Goal: Communication & Community: Participate in discussion

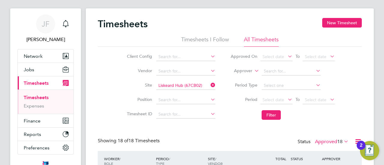
click at [209, 83] on icon at bounding box center [209, 85] width 0 height 8
click at [169, 85] on input at bounding box center [185, 86] width 59 height 8
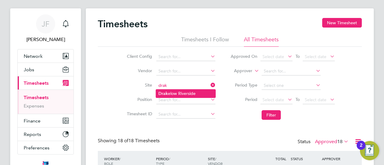
click at [173, 91] on li "Drak elow Riverside" at bounding box center [185, 94] width 59 height 8
type input "Drakelow Riverside"
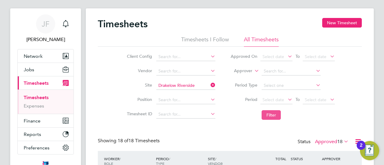
click at [272, 114] on button "Filter" at bounding box center [270, 115] width 19 height 10
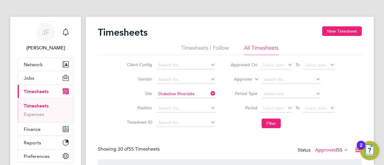
click at [209, 93] on icon at bounding box center [209, 93] width 0 height 8
click at [177, 94] on input at bounding box center [185, 94] width 59 height 8
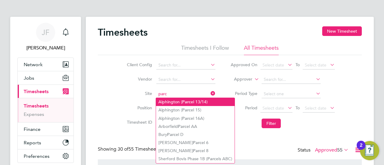
click at [187, 103] on b "Parc" at bounding box center [186, 102] width 9 height 5
type input "Alphington (Parcel 13/14)"
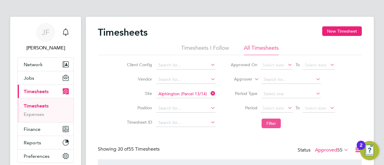
click at [275, 122] on button "Filter" at bounding box center [270, 124] width 19 height 10
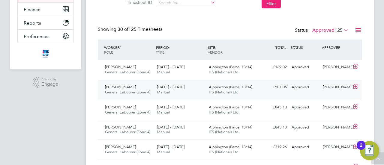
click at [117, 87] on span "[PERSON_NAME]" at bounding box center [120, 87] width 31 height 5
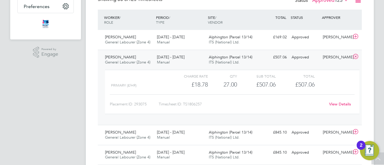
click at [191, 104] on div "Timesheet ID: TS1806257" at bounding box center [242, 105] width 166 height 10
drag, startPoint x: 184, startPoint y: 103, endPoint x: 197, endPoint y: 105, distance: 13.6
click at [204, 102] on div "Timesheet ID: TS1806257" at bounding box center [242, 105] width 166 height 10
copy div "TS1806257"
click at [139, 39] on div "[PERSON_NAME] General Labourer (Zone 4) [DATE] - [DATE]" at bounding box center [129, 39] width 52 height 15
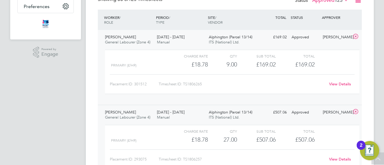
drag, startPoint x: 189, startPoint y: 85, endPoint x: 187, endPoint y: 82, distance: 3.9
click at [189, 85] on div "Timesheet ID: TS1806265" at bounding box center [242, 84] width 166 height 10
drag, startPoint x: 184, startPoint y: 83, endPoint x: 203, endPoint y: 83, distance: 18.6
click at [203, 83] on div "Timesheet ID: TS1806265" at bounding box center [242, 84] width 166 height 10
copy div "TS1806265"
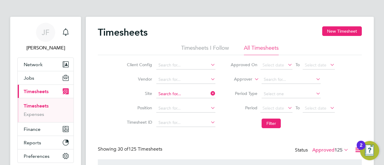
click at [194, 94] on input at bounding box center [185, 94] width 59 height 8
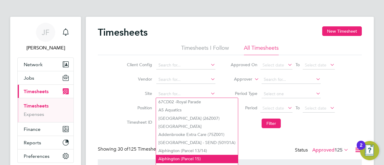
click at [186, 157] on li "Alphington (Parcel 15)" at bounding box center [197, 159] width 82 height 8
type input "Alphington (Parcel 15)"
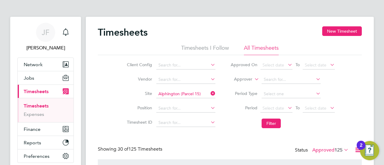
click at [284, 125] on li "Filter" at bounding box center [282, 124] width 119 height 16
click at [265, 125] on button "Filter" at bounding box center [270, 124] width 19 height 10
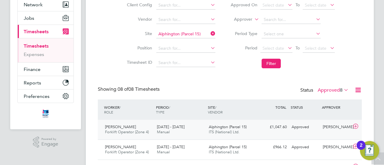
click at [153, 131] on div "[PERSON_NAME] Forklift Operator (Zone 4) [DATE] - [DATE]" at bounding box center [129, 129] width 52 height 15
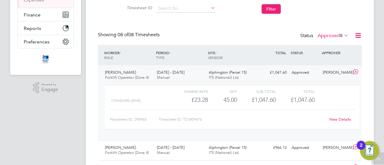
click at [198, 120] on div "Timesheet ID: TS1809476" at bounding box center [242, 120] width 166 height 10
drag, startPoint x: 184, startPoint y: 117, endPoint x: 206, endPoint y: 119, distance: 22.3
click at [206, 119] on div "Timesheet ID: TS1809476" at bounding box center [242, 120] width 166 height 10
copy div "TS1809476"
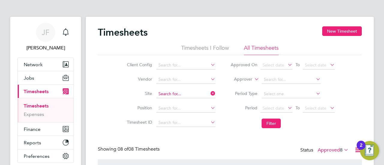
click at [192, 92] on input at bounding box center [185, 94] width 59 height 8
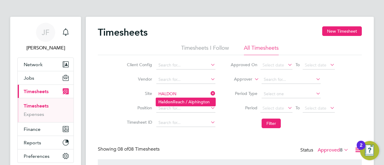
click at [195, 102] on li "Haldon Reach / Alphington" at bounding box center [185, 102] width 59 height 8
type input "Haldon Reach / Alphington"
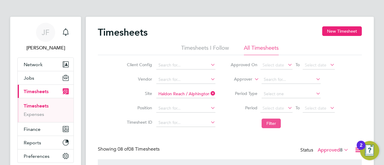
click at [267, 126] on button "Filter" at bounding box center [270, 124] width 19 height 10
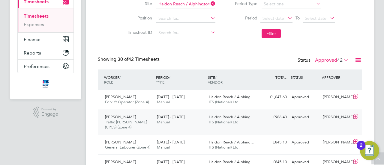
click at [181, 120] on div "[DATE] - [DATE] Manual" at bounding box center [180, 119] width 52 height 15
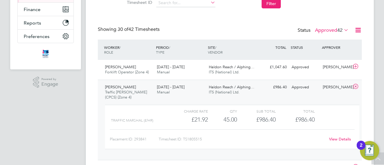
click at [197, 140] on div "Timesheet ID: TS1805515" at bounding box center [242, 140] width 166 height 10
drag, startPoint x: 184, startPoint y: 138, endPoint x: 215, endPoint y: 141, distance: 31.0
click at [215, 141] on div "Timesheet ID: TS1805515" at bounding box center [242, 140] width 166 height 10
copy div "TS1805515"
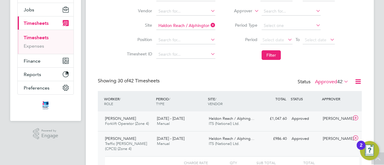
click at [153, 118] on div "[PERSON_NAME] Forklift Operator (Zone 4) [DATE] - [DATE]" at bounding box center [129, 121] width 52 height 15
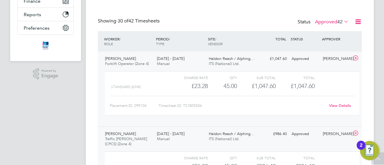
click at [192, 104] on div "Timesheet ID: TS1805556" at bounding box center [242, 106] width 166 height 10
drag, startPoint x: 184, startPoint y: 105, endPoint x: 206, endPoint y: 106, distance: 21.9
click at [206, 106] on div "Timesheet ID: TS1805556" at bounding box center [242, 106] width 166 height 10
copy div "TS1805556"
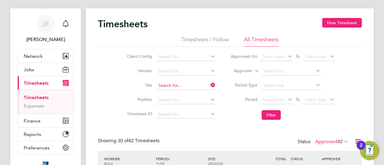
click at [196, 82] on input at bounding box center [185, 86] width 59 height 8
click at [185, 108] on li "Sherfo rd Countryside" at bounding box center [195, 110] width 78 height 8
type input "Sherford Countryside"
click at [266, 115] on button "Filter" at bounding box center [270, 115] width 19 height 10
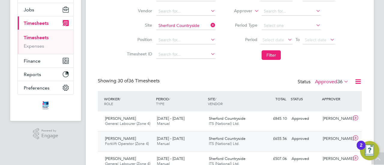
click at [201, 141] on div "[DATE] - [DATE] Manual" at bounding box center [180, 141] width 52 height 15
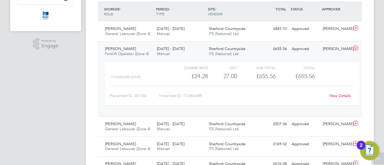
click at [202, 97] on div "Timesheet ID: TS1806389" at bounding box center [242, 96] width 166 height 10
drag, startPoint x: 184, startPoint y: 94, endPoint x: 201, endPoint y: 94, distance: 16.8
click at [208, 94] on div "Timesheet ID: TS1806389" at bounding box center [242, 96] width 166 height 10
copy div "TS1806389"
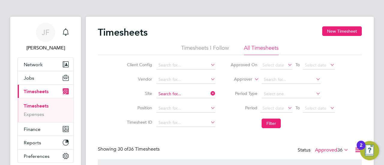
click at [190, 91] on input at bounding box center [185, 94] width 59 height 8
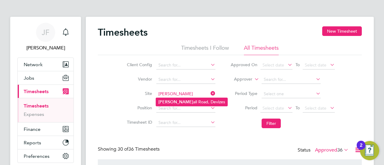
click at [190, 102] on li "[PERSON_NAME] all Road, Devizes" at bounding box center [191, 102] width 71 height 8
type input "[PERSON_NAME] Road, Devizes"
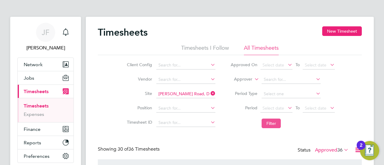
click at [274, 121] on button "Filter" at bounding box center [270, 124] width 19 height 10
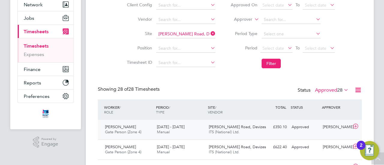
click at [180, 129] on span "[DATE] - [DATE]" at bounding box center [171, 126] width 28 height 5
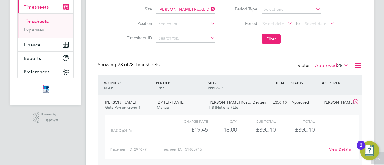
drag, startPoint x: 194, startPoint y: 149, endPoint x: 188, endPoint y: 149, distance: 6.0
click at [194, 149] on div "Timesheet ID: TS1805916" at bounding box center [242, 150] width 166 height 10
drag, startPoint x: 185, startPoint y: 149, endPoint x: 203, endPoint y: 149, distance: 18.6
click at [203, 149] on div "Timesheet ID: TS1805916" at bounding box center [242, 150] width 166 height 10
copy div "TS1805916"
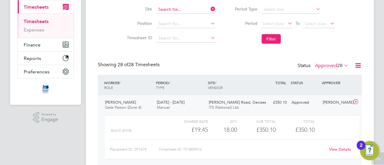
click at [181, 7] on input at bounding box center [185, 9] width 59 height 8
type input "F"
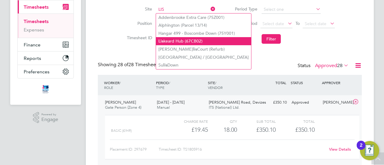
click at [166, 38] on li "Lis keard Hub (67CB02)" at bounding box center [203, 41] width 95 height 8
type input "Liskeard Hub (67CB02)"
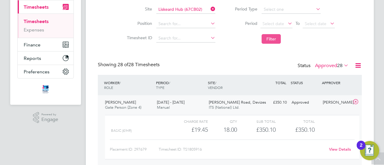
click at [277, 39] on button "Filter" at bounding box center [270, 39] width 19 height 10
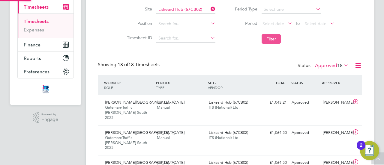
scroll to position [20, 52]
click at [187, 9] on input at bounding box center [185, 9] width 59 height 8
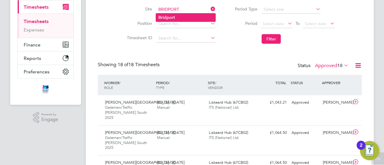
click at [163, 16] on b "Bridport" at bounding box center [166, 17] width 16 height 5
type input "Bridport"
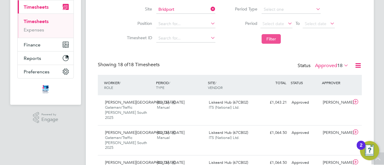
click at [273, 38] on button "Filter" at bounding box center [270, 39] width 19 height 10
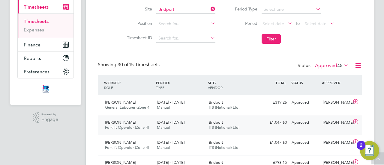
click at [166, 125] on span "Manual" at bounding box center [163, 127] width 13 height 5
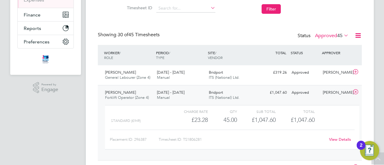
click at [203, 140] on div "Timesheet ID: TS1806281" at bounding box center [242, 140] width 166 height 10
drag, startPoint x: 184, startPoint y: 139, endPoint x: 203, endPoint y: 139, distance: 18.9
click at [203, 139] on div "Timesheet ID: TS1806281" at bounding box center [242, 140] width 166 height 10
copy div "TS1806281"
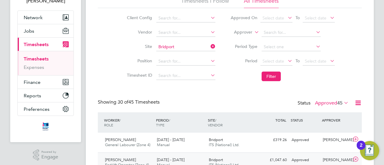
scroll to position [68, 0]
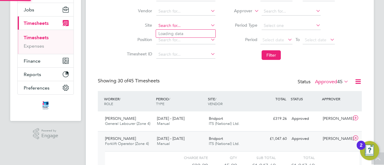
click at [181, 25] on input at bounding box center [185, 26] width 59 height 8
click at [162, 34] on b "Bide" at bounding box center [162, 33] width 9 height 5
type input "Bideford"
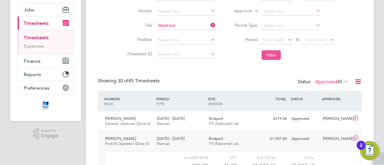
click at [270, 54] on button "Filter" at bounding box center [270, 55] width 19 height 10
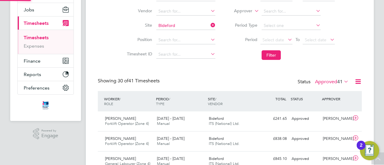
scroll to position [3, 3]
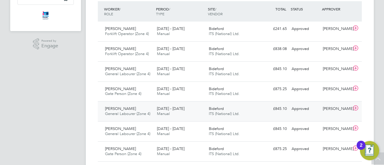
click at [130, 111] on span "General Labourer (Zone 4)" at bounding box center [127, 113] width 45 height 5
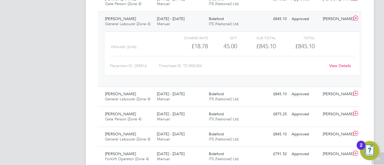
click at [205, 64] on div "Timesheet ID: TS1806304" at bounding box center [242, 66] width 166 height 10
drag, startPoint x: 184, startPoint y: 65, endPoint x: 205, endPoint y: 66, distance: 20.7
click at [205, 66] on div "Timesheet ID: TS1806304" at bounding box center [242, 66] width 166 height 10
copy div "TS1806304"
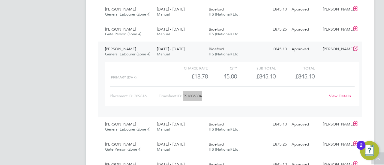
scroll to position [188, 0]
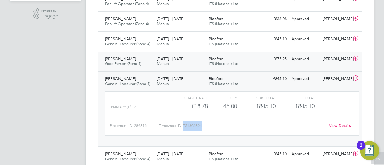
click at [164, 60] on span "[DATE] - [DATE]" at bounding box center [171, 58] width 28 height 5
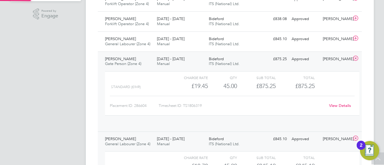
scroll to position [10, 58]
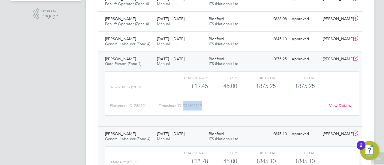
drag, startPoint x: 184, startPoint y: 105, endPoint x: 202, endPoint y: 105, distance: 18.0
click at [202, 105] on div "Timesheet ID: TS1806319" at bounding box center [242, 106] width 166 height 10
copy div "TS1806319"
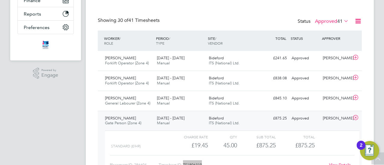
scroll to position [128, 0]
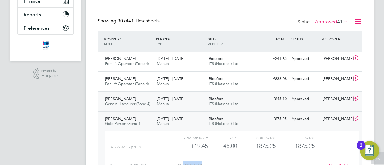
click at [161, 100] on span "[DATE] - [DATE]" at bounding box center [171, 98] width 28 height 5
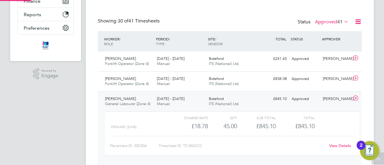
scroll to position [10, 58]
drag, startPoint x: 183, startPoint y: 145, endPoint x: 204, endPoint y: 145, distance: 20.4
click at [204, 145] on div "Timesheet ID: TS1806322" at bounding box center [242, 146] width 166 height 10
click at [181, 81] on span "[DATE] - [DATE]" at bounding box center [171, 78] width 28 height 5
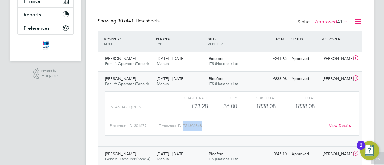
drag, startPoint x: 184, startPoint y: 125, endPoint x: 204, endPoint y: 124, distance: 20.7
click at [204, 124] on div "Timesheet ID: TS1806368" at bounding box center [242, 126] width 166 height 10
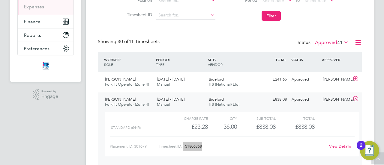
scroll to position [98, 0]
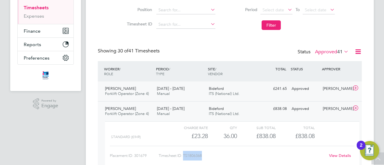
click at [161, 91] on span "Manual" at bounding box center [163, 93] width 13 height 5
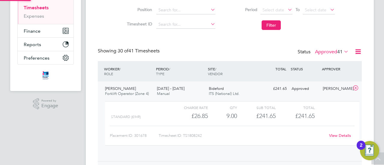
scroll to position [10, 58]
click at [194, 133] on div "Timesheet ID: TS1808242" at bounding box center [242, 136] width 166 height 10
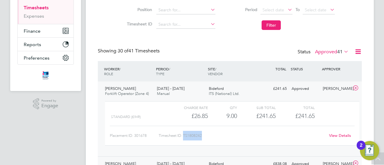
drag, startPoint x: 183, startPoint y: 135, endPoint x: 205, endPoint y: 134, distance: 21.9
click at [205, 134] on div "Timesheet ID: TS1808242" at bounding box center [242, 136] width 166 height 10
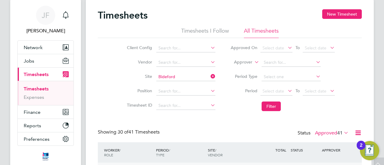
scroll to position [0, 0]
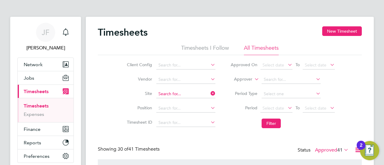
click at [176, 91] on input at bounding box center [185, 94] width 59 height 8
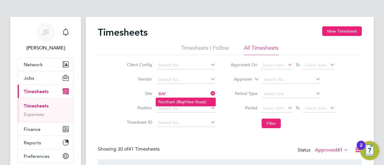
click at [179, 103] on b "Bay" at bounding box center [180, 102] width 7 height 5
type input "Northam ([GEOGRAPHIC_DATA])"
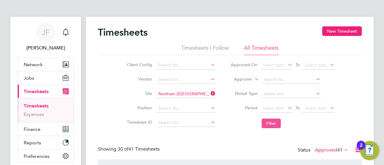
click at [272, 121] on button "Filter" at bounding box center [270, 124] width 19 height 10
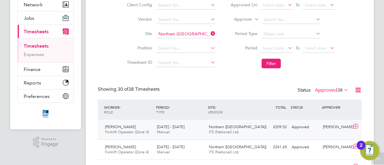
click at [174, 130] on div "[DATE] - [DATE] Manual" at bounding box center [180, 129] width 52 height 15
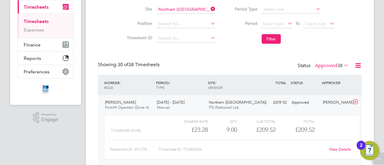
click at [190, 151] on div "Timesheet ID: TS1806326" at bounding box center [242, 150] width 166 height 10
drag, startPoint x: 184, startPoint y: 148, endPoint x: 207, endPoint y: 148, distance: 23.1
click at [207, 148] on div "Timesheet ID: TS1806326" at bounding box center [242, 150] width 166 height 10
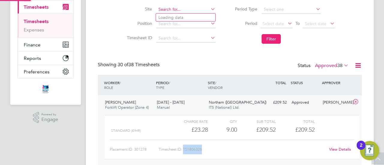
click at [171, 10] on input at bounding box center [185, 9] width 59 height 8
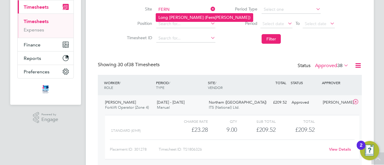
click at [185, 15] on li "Long [PERSON_NAME] ( [PERSON_NAME][GEOGRAPHIC_DATA])" at bounding box center [204, 17] width 97 height 8
type input "Long [PERSON_NAME] ([GEOGRAPHIC_DATA])"
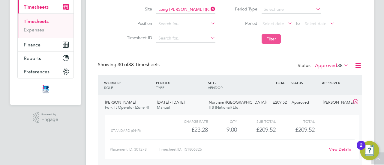
click at [267, 40] on button "Filter" at bounding box center [270, 39] width 19 height 10
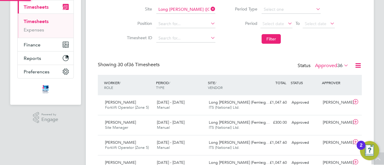
scroll to position [3, 3]
click at [337, 64] on span "36" at bounding box center [339, 66] width 5 height 6
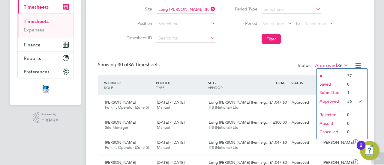
click at [331, 91] on li "Submitted" at bounding box center [330, 92] width 28 height 8
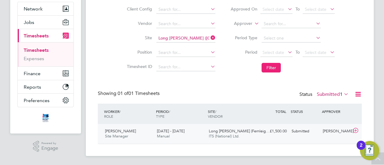
click at [165, 134] on span "Manual" at bounding box center [163, 136] width 13 height 5
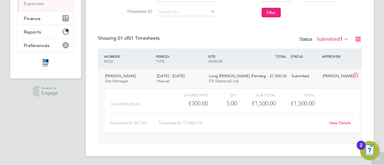
click at [343, 121] on link "View Details" at bounding box center [340, 122] width 22 height 5
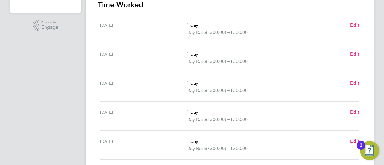
scroll to position [27, 0]
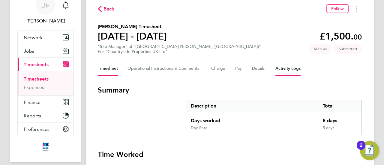
click at [289, 69] on Logs-tab "Activity Logs" at bounding box center [287, 68] width 25 height 14
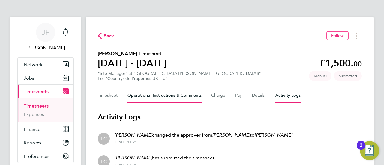
click at [172, 97] on Comments-tab "Operational Instructions & Comments" at bounding box center [164, 95] width 74 height 14
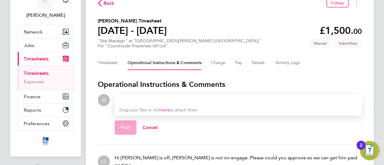
scroll to position [60, 0]
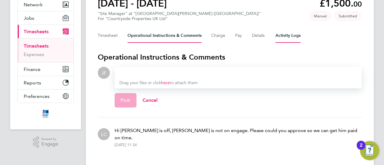
click at [290, 39] on Logs-tab "Activity Logs" at bounding box center [287, 35] width 25 height 14
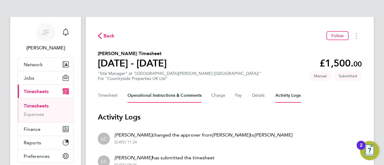
click at [179, 97] on Comments-tab "Operational Instructions & Comments" at bounding box center [164, 95] width 74 height 14
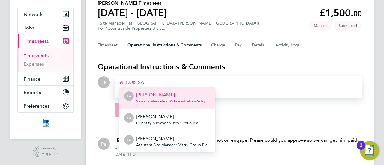
scroll to position [60, 0]
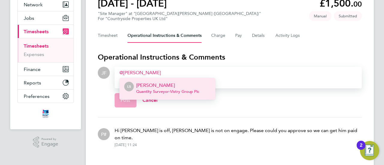
click at [151, 86] on p "[PERSON_NAME]" at bounding box center [167, 85] width 63 height 7
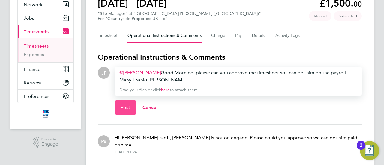
click at [123, 108] on span "Post" at bounding box center [125, 108] width 10 height 6
